Goal: Task Accomplishment & Management: Manage account settings

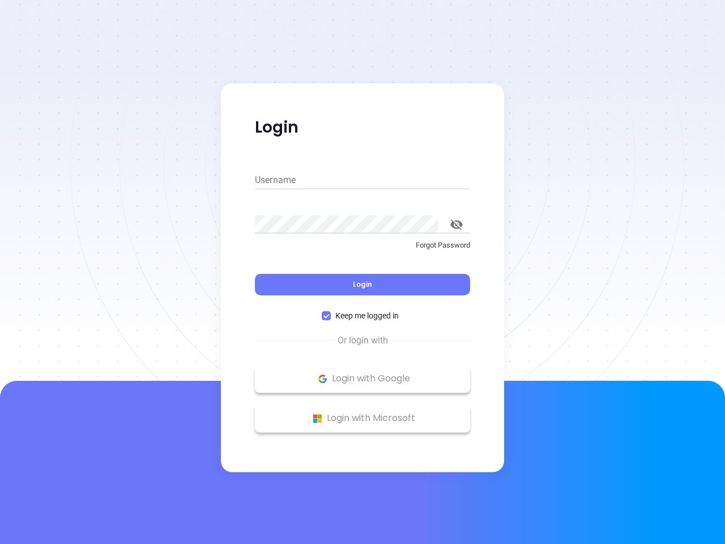
click at [362, 272] on div "Login" at bounding box center [362, 277] width 215 height 35
click at [362, 180] on input "Username" at bounding box center [362, 180] width 215 height 18
click at [456, 224] on icon "toggle password visibility" at bounding box center [456, 224] width 12 height 11
click at [362, 284] on span "Login" at bounding box center [362, 284] width 19 height 10
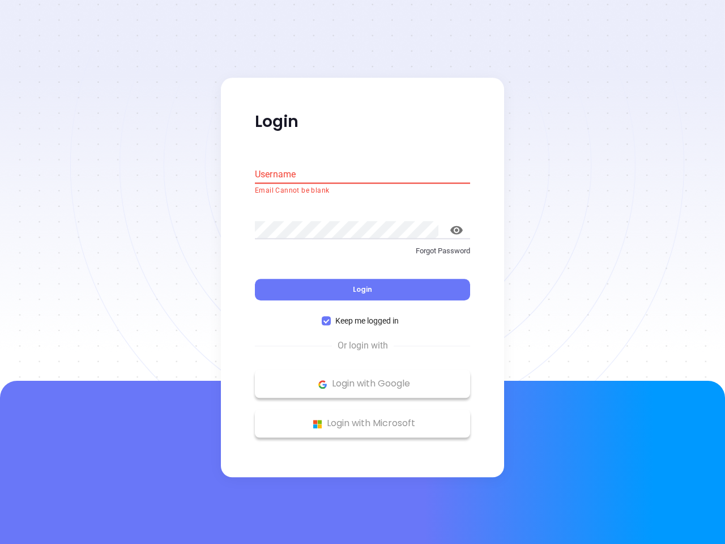
click at [362, 315] on span "Keep me logged in" at bounding box center [367, 321] width 72 height 12
click at [331, 317] on input "Keep me logged in" at bounding box center [326, 321] width 9 height 9
checkbox input "false"
click at [362, 378] on p "Login with Google" at bounding box center [362, 383] width 204 height 17
click at [362, 418] on p "Login with Microsoft" at bounding box center [362, 423] width 204 height 17
